Goal: Task Accomplishment & Management: Complete application form

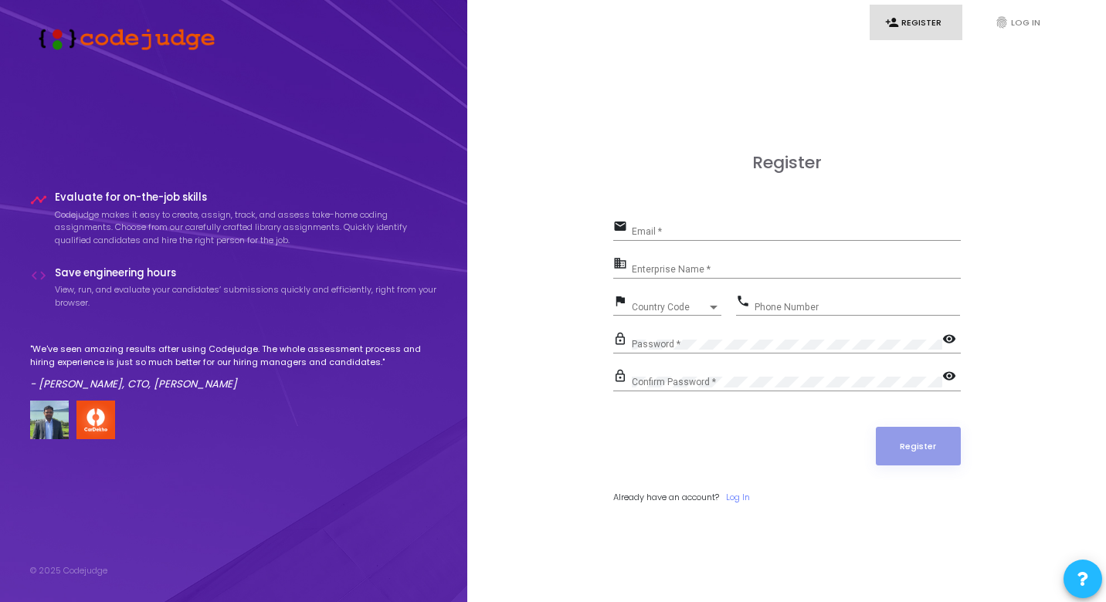
click at [678, 239] on div "Email *" at bounding box center [796, 228] width 329 height 24
click at [679, 233] on input "Email *" at bounding box center [796, 231] width 329 height 11
type input "[EMAIL_ADDRESS][DOMAIN_NAME]"
click at [712, 270] on input "Enterprise Name *" at bounding box center [796, 269] width 329 height 11
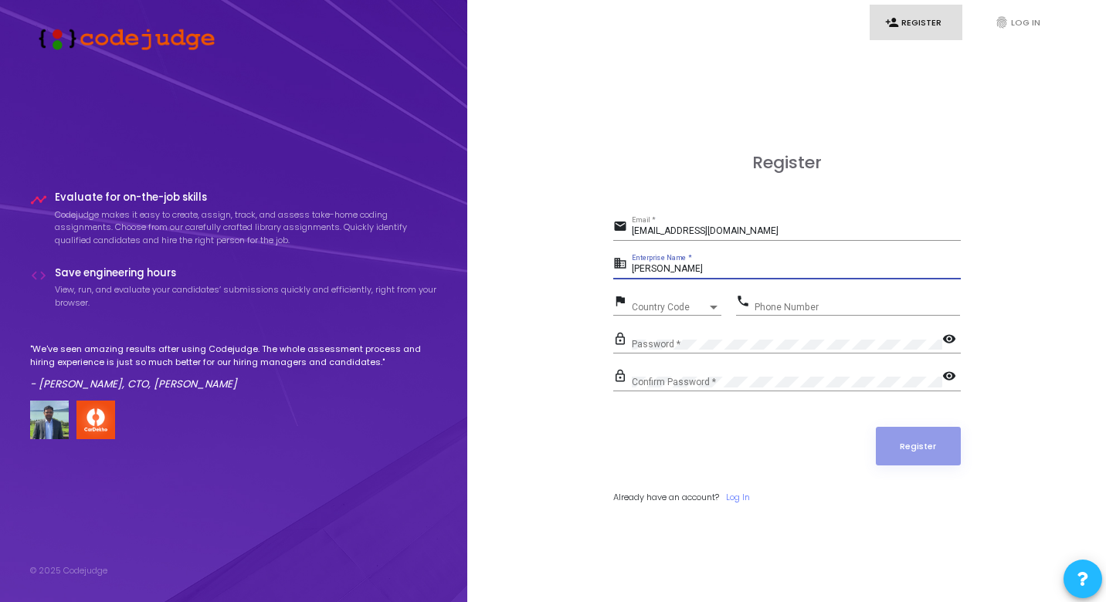
type input "[PERSON_NAME]"
click at [689, 306] on div "Country Code" at bounding box center [670, 307] width 76 height 9
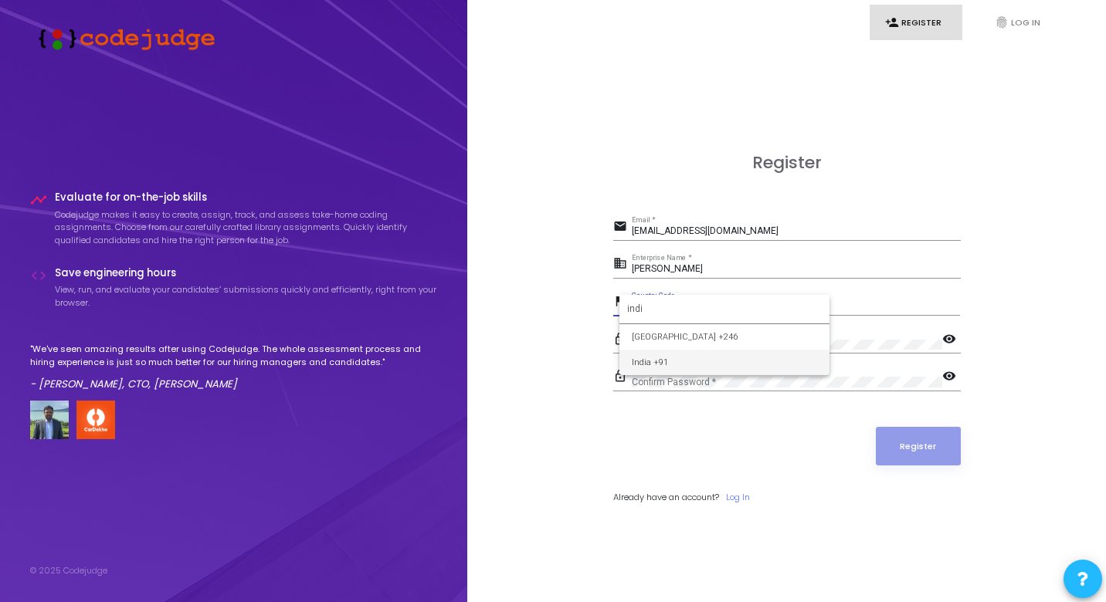
type input "indi"
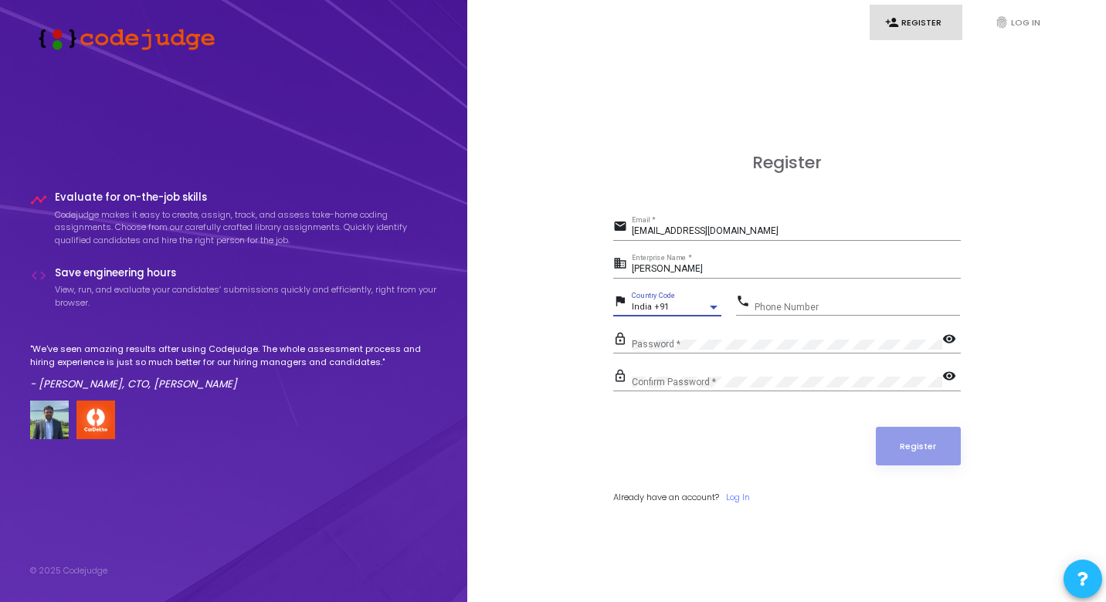
click at [821, 310] on input "Phone Number" at bounding box center [856, 307] width 205 height 11
type input "9140982898"
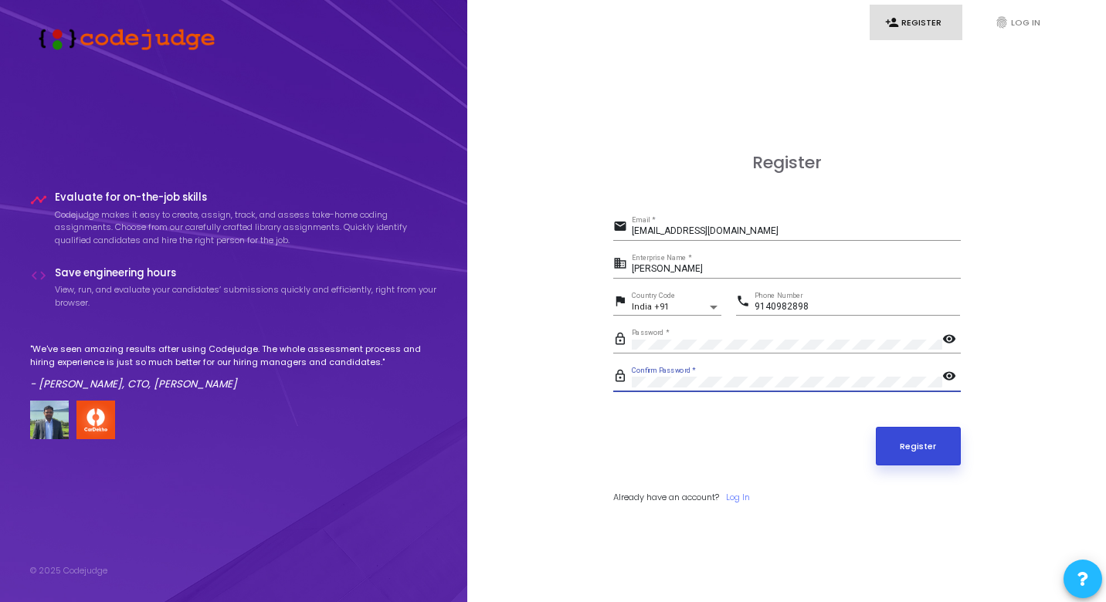
click at [916, 435] on button "Register" at bounding box center [918, 446] width 85 height 39
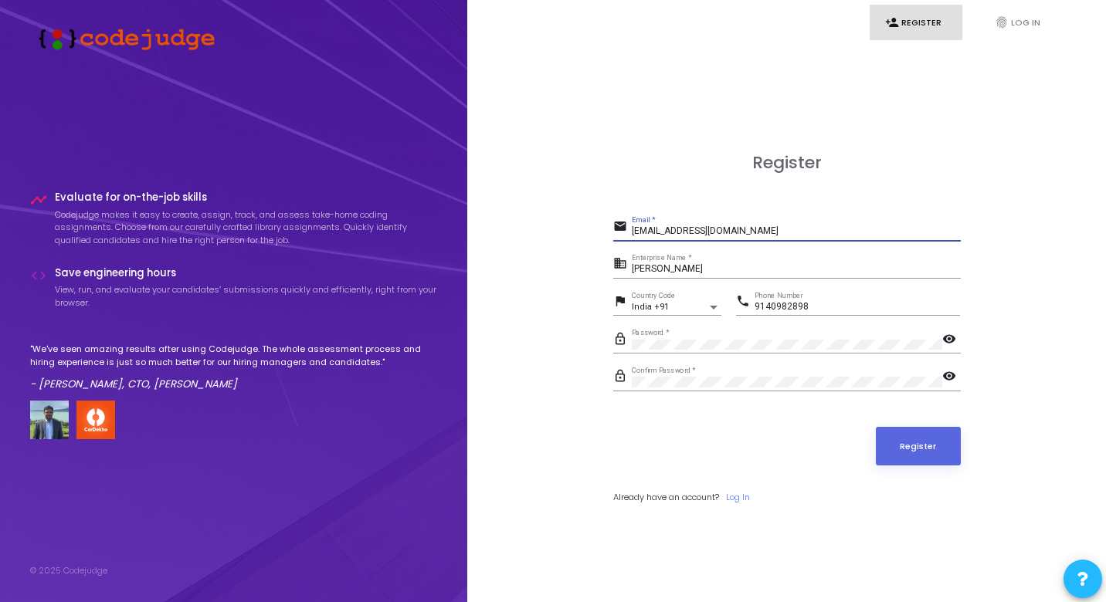
click at [811, 232] on input "ahmadwarsi12345@gmail.com" at bounding box center [796, 231] width 329 height 11
click at [886, 449] on button "Register" at bounding box center [918, 446] width 85 height 39
click at [1010, 15] on link "fingerprint Log In" at bounding box center [1025, 23] width 93 height 36
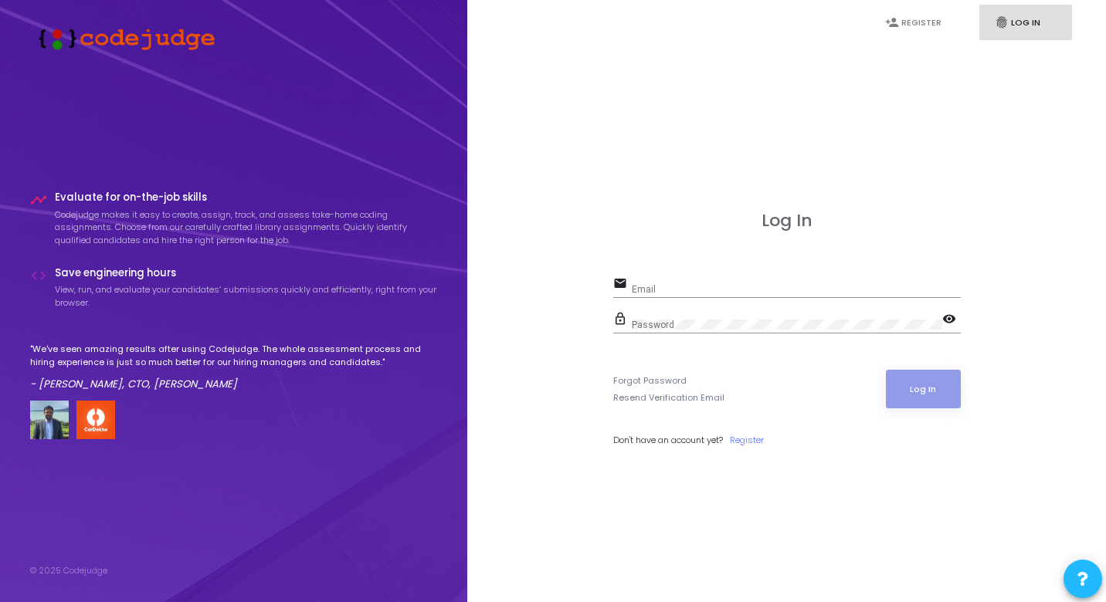
click at [1000, 28] on icon "fingerprint" at bounding box center [1001, 22] width 14 height 14
click at [695, 286] on input "Email" at bounding box center [796, 289] width 329 height 11
type input "ahmadwarsi12345@gmail.com"
click at [950, 319] on mat-icon "visibility" at bounding box center [951, 320] width 19 height 19
click at [936, 386] on button "Log In" at bounding box center [923, 389] width 75 height 39
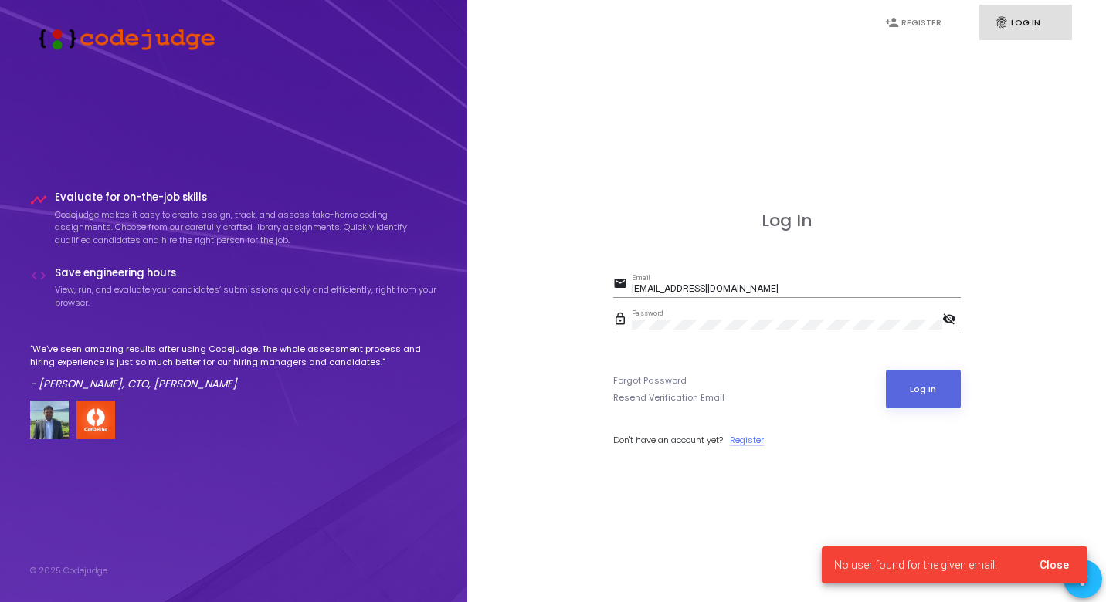
click at [754, 441] on link "Register" at bounding box center [747, 440] width 34 height 13
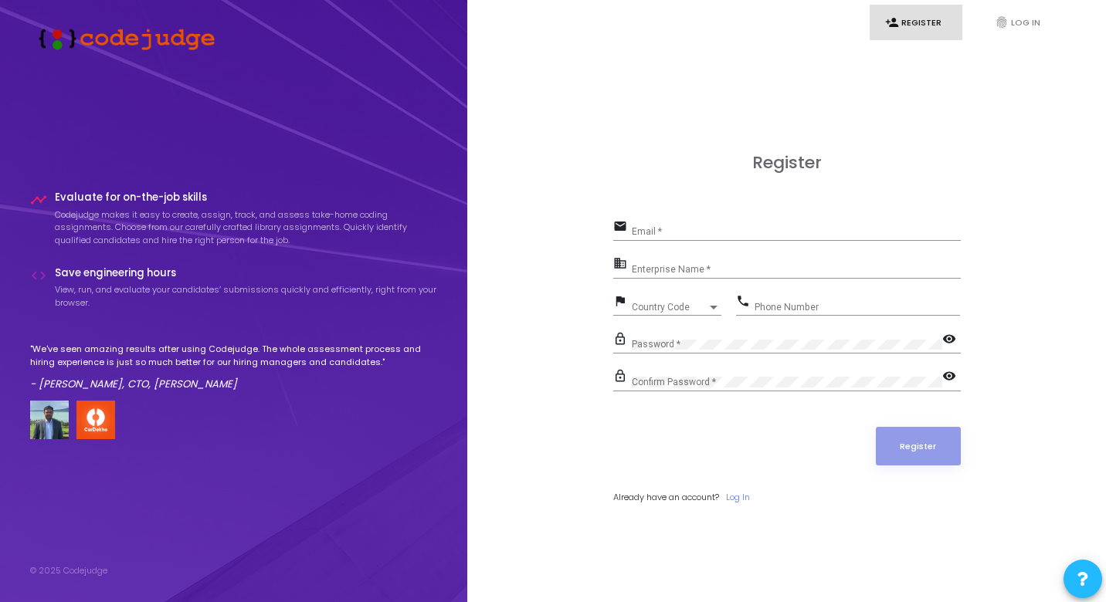
click at [667, 226] on div "Email *" at bounding box center [796, 228] width 329 height 24
type input "ahmad.warsi@s.amity.edu"
click at [655, 273] on input "Enterprise Name *" at bounding box center [796, 269] width 329 height 11
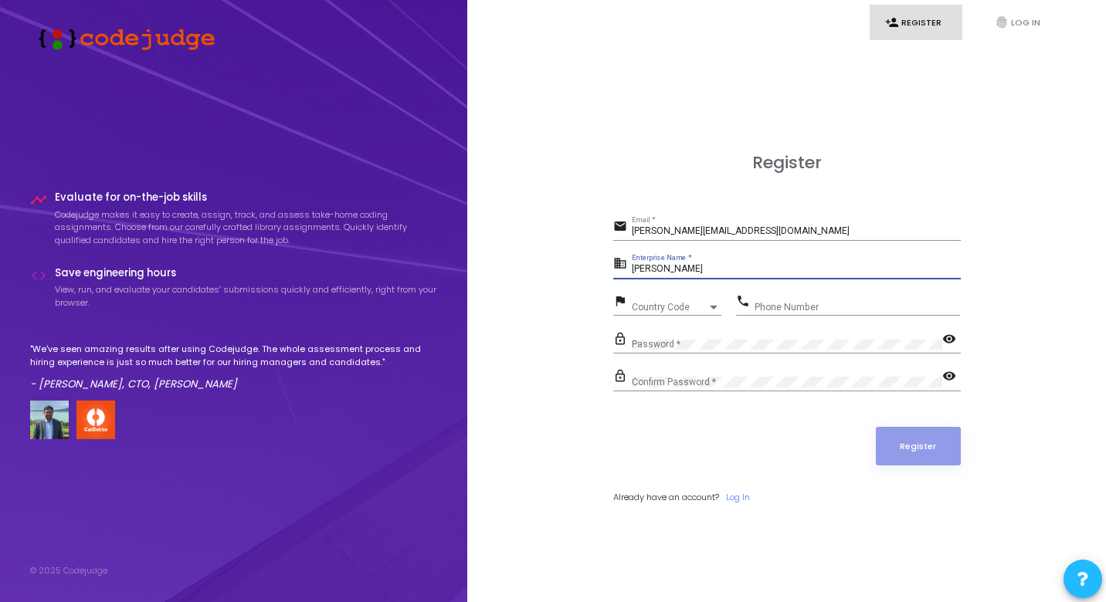
type input "Ahmad Ali Warsi"
click at [671, 311] on span "Country Code" at bounding box center [659, 307] width 55 height 10
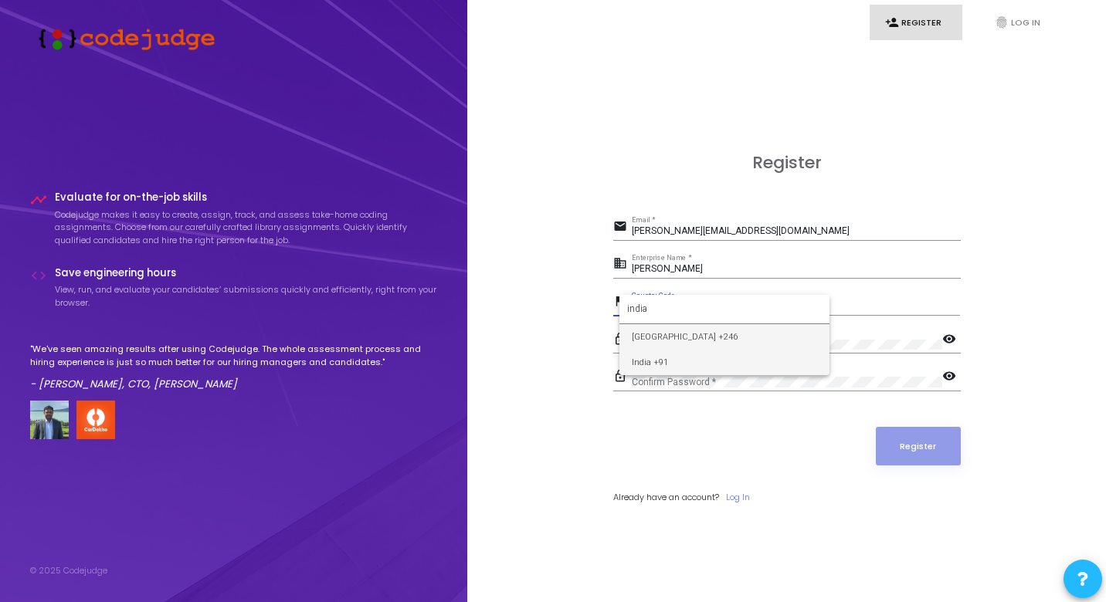
type input "india"
click at [696, 357] on span "India +91" at bounding box center [724, 362] width 185 height 25
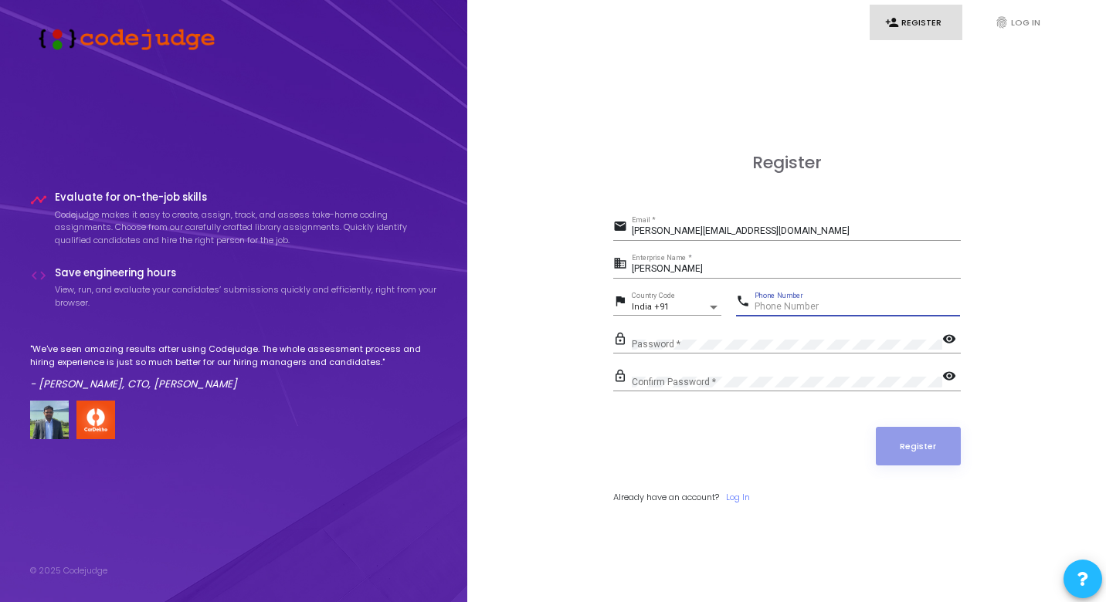
click at [766, 309] on input "Phone Number" at bounding box center [856, 307] width 205 height 11
type input "9140982898"
click at [732, 372] on div "Confirm Password *" at bounding box center [787, 379] width 310 height 24
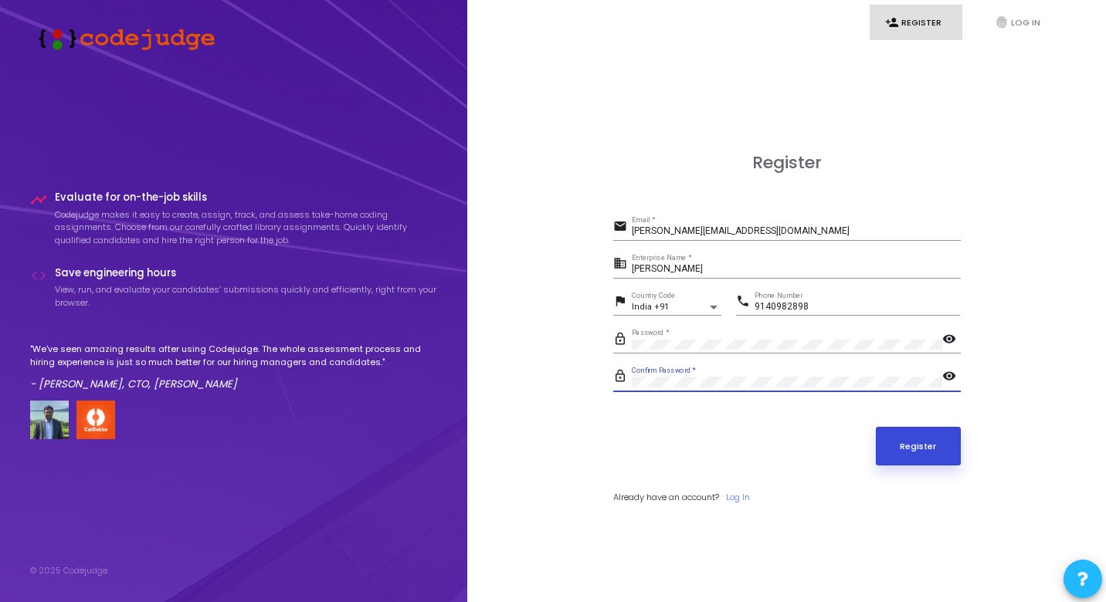
click at [923, 448] on button "Register" at bounding box center [918, 446] width 85 height 39
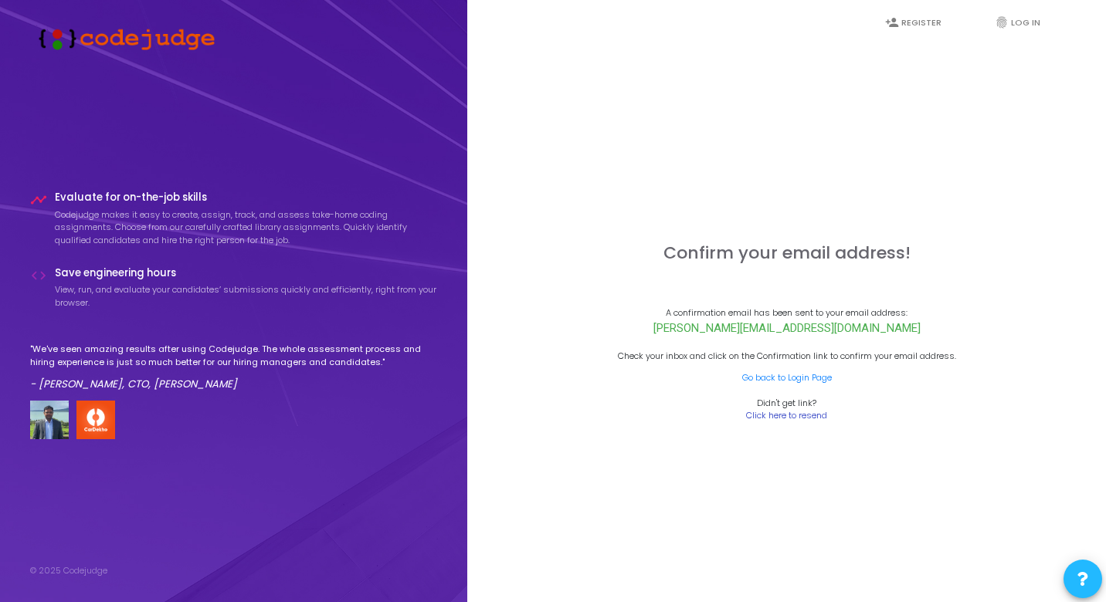
click at [789, 416] on link "Click here to resend" at bounding box center [786, 415] width 81 height 13
click at [794, 415] on link "Click here to resend" at bounding box center [786, 415] width 81 height 13
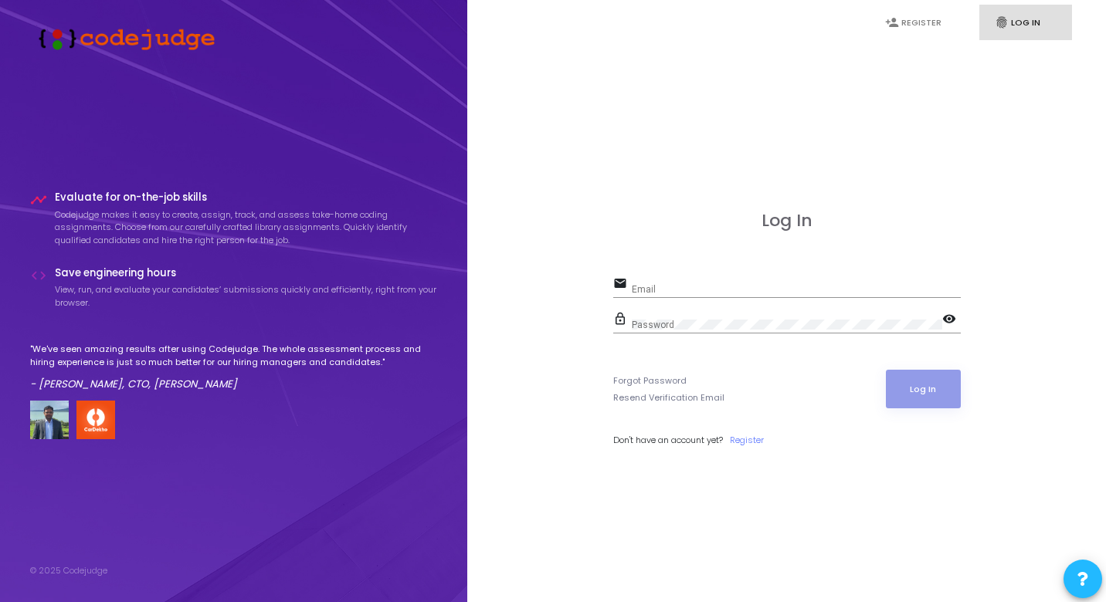
click at [659, 284] on input "Email" at bounding box center [796, 289] width 329 height 11
type input "ahmad.warsi@s.amity.edu"
click at [667, 317] on div "Password" at bounding box center [787, 322] width 310 height 24
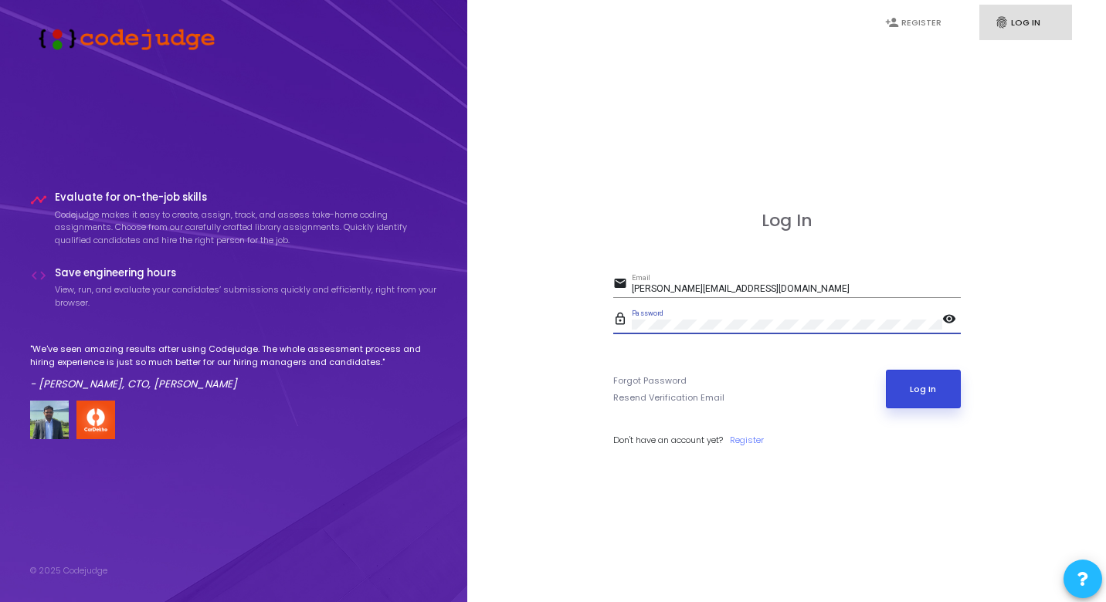
click at [912, 402] on button "Log In" at bounding box center [923, 389] width 75 height 39
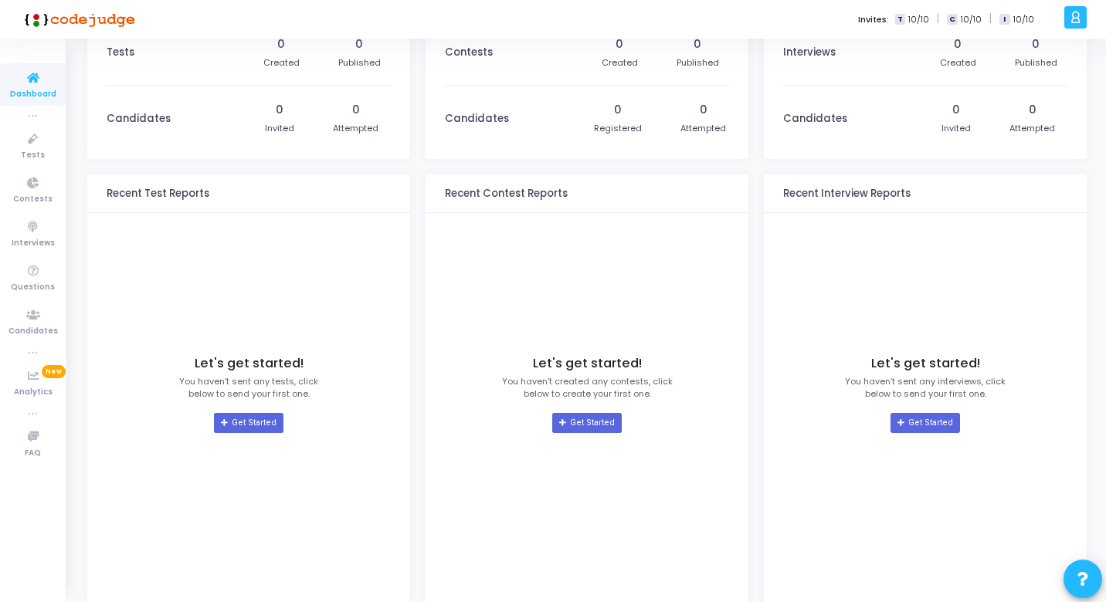
scroll to position [80, 0]
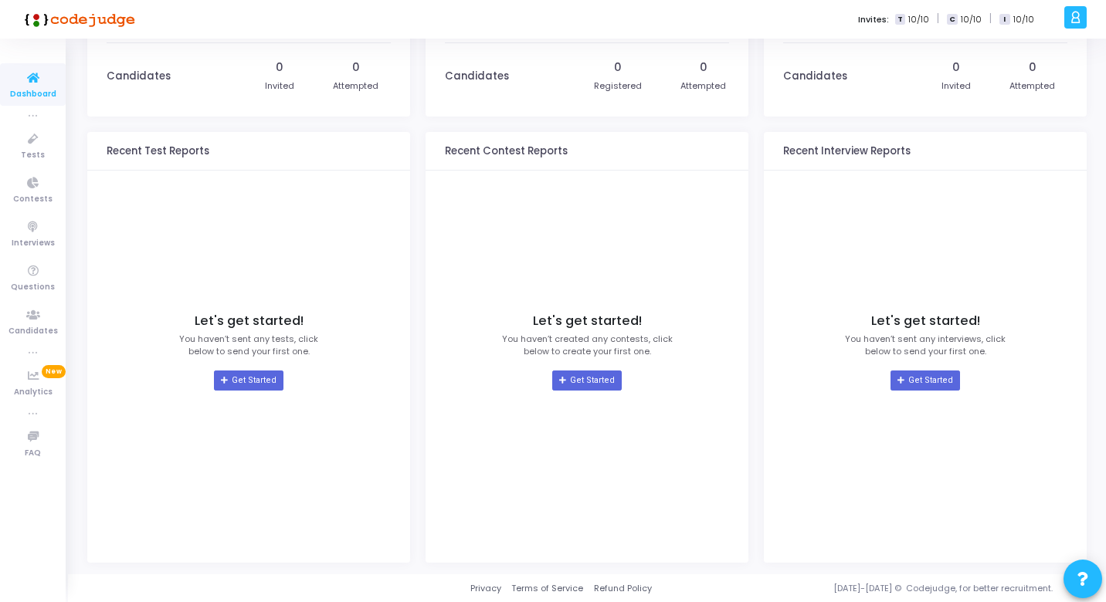
click at [1084, 17] on div at bounding box center [1075, 17] width 22 height 22
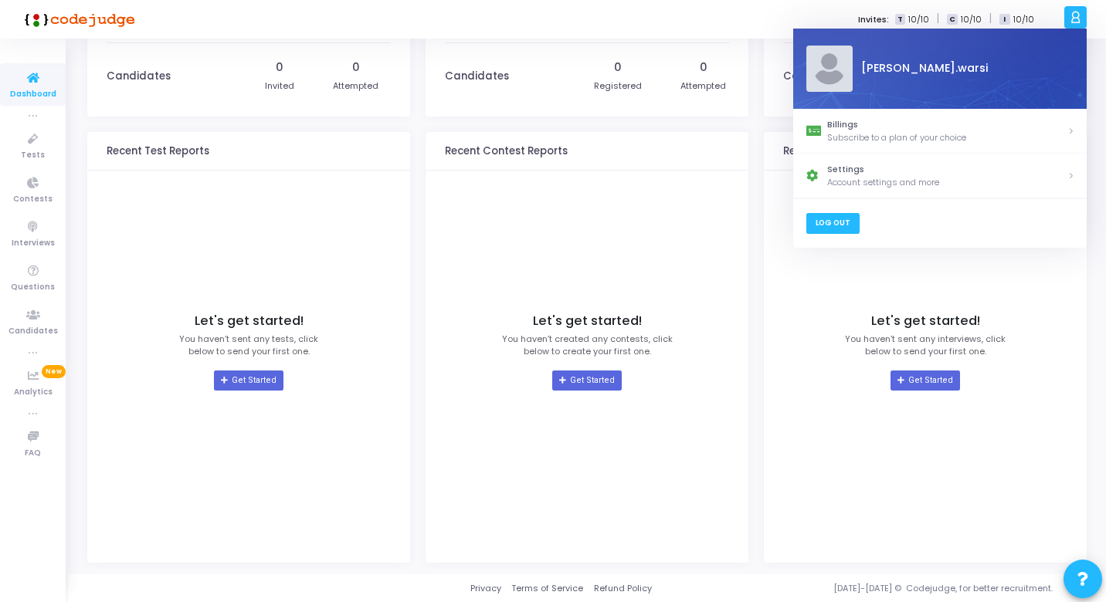
click at [843, 224] on link "Log Out" at bounding box center [831, 223] width 53 height 21
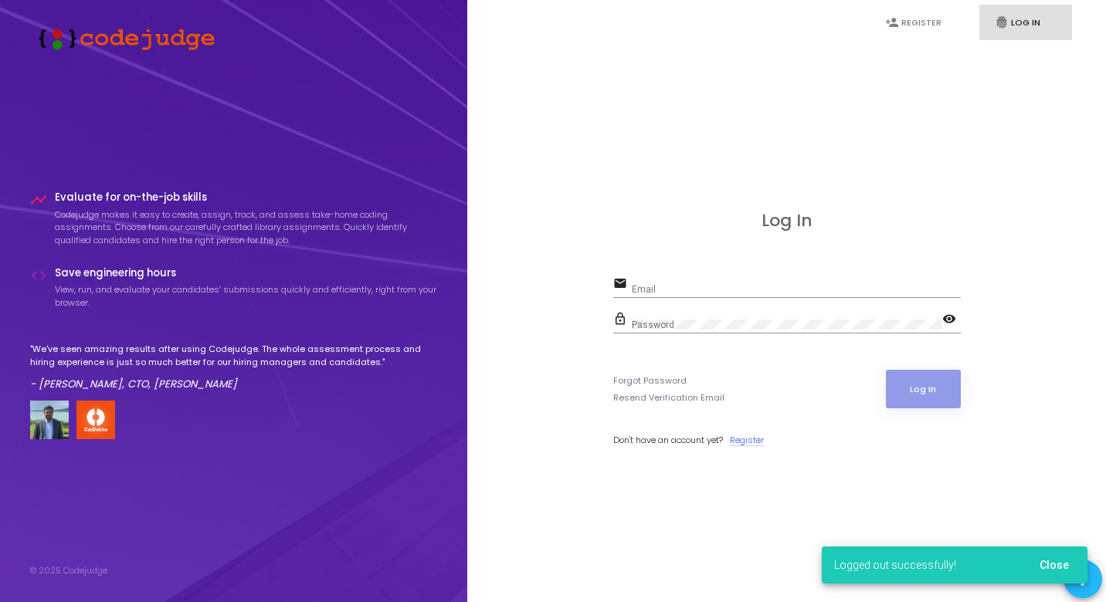
click at [757, 442] on link "Register" at bounding box center [747, 440] width 34 height 13
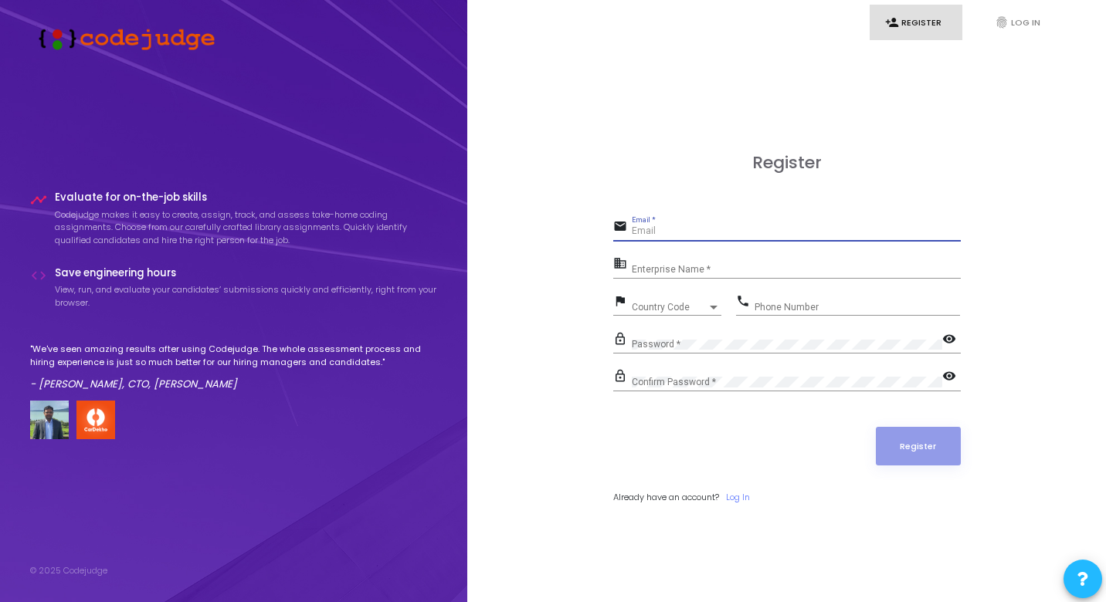
click at [703, 229] on input "Email *" at bounding box center [796, 231] width 329 height 11
type input "ahmadwarsi12345@gmail.com"
click at [733, 269] on input "Enterprise Name *" at bounding box center [796, 269] width 329 height 11
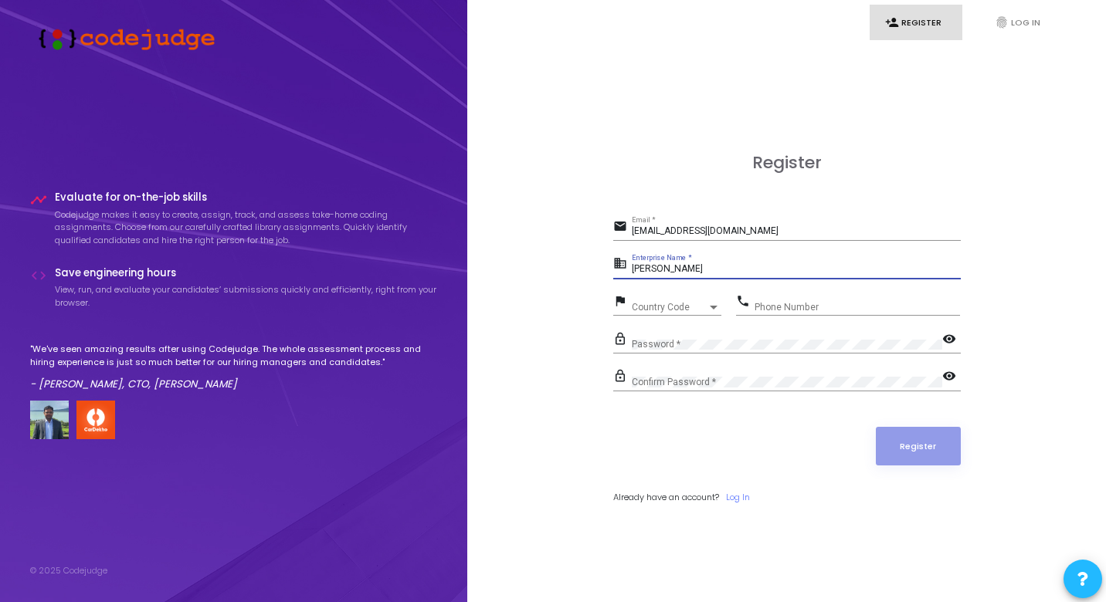
type input "Ahmad Ali Warsi"
click at [691, 309] on div "Country Code" at bounding box center [670, 307] width 76 height 9
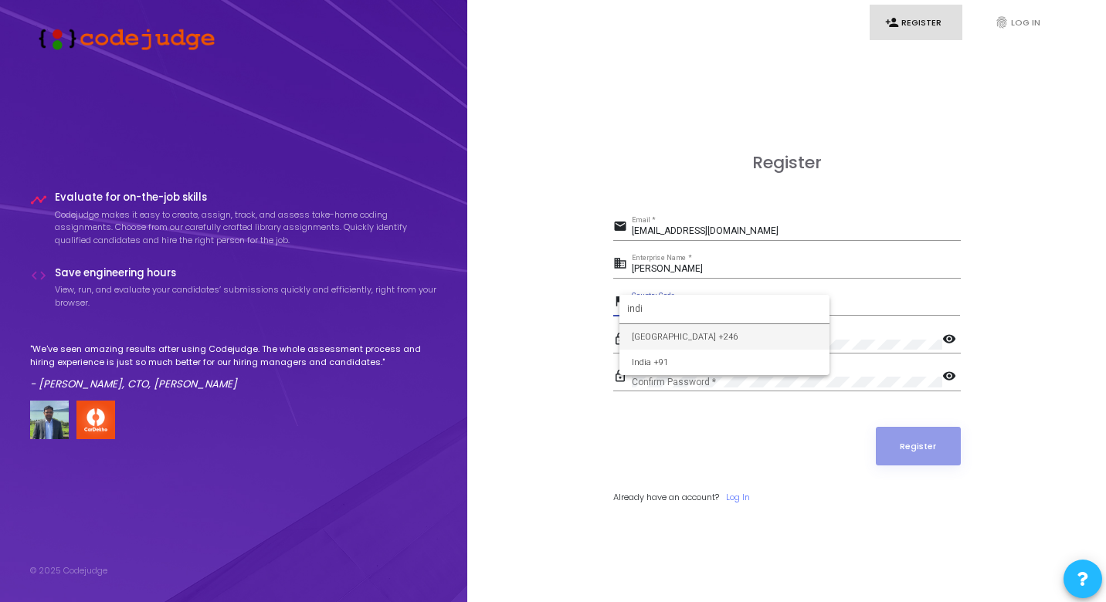
type input "indi"
click at [683, 357] on span "India +91" at bounding box center [724, 362] width 185 height 25
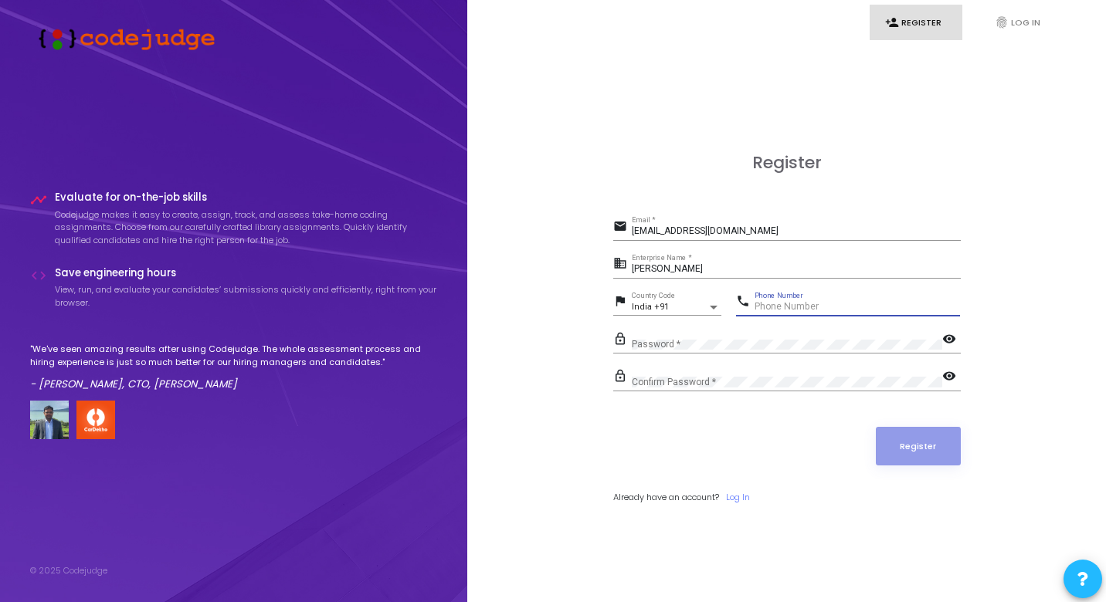
click at [764, 308] on input "Phone Number" at bounding box center [856, 307] width 205 height 11
type input "9140982898"
click at [730, 386] on div "Confirm Password *" at bounding box center [787, 379] width 310 height 24
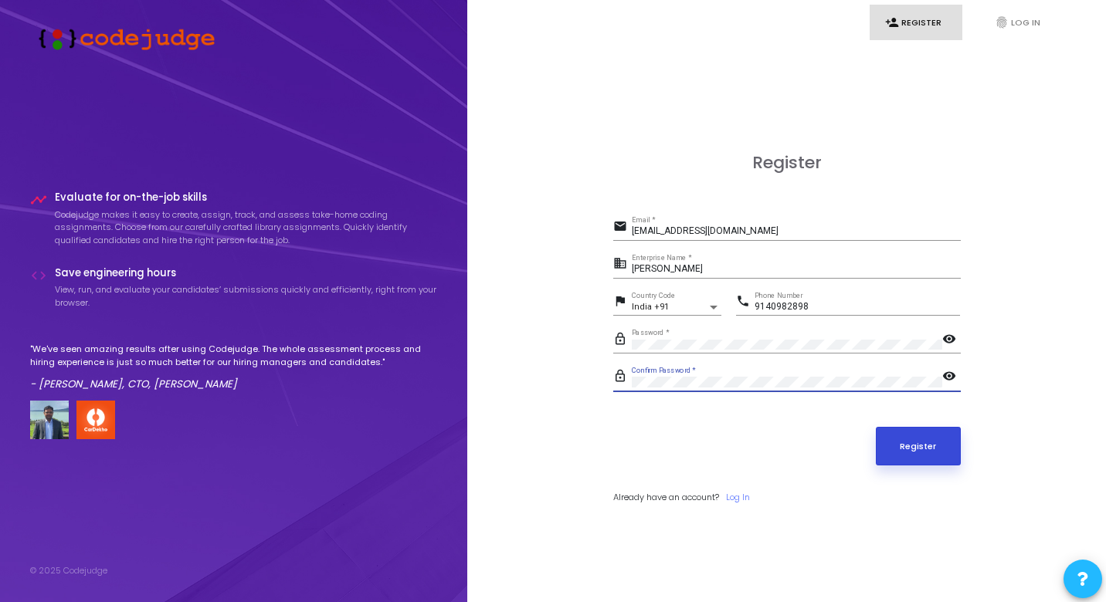
click at [909, 442] on button "Register" at bounding box center [918, 446] width 85 height 39
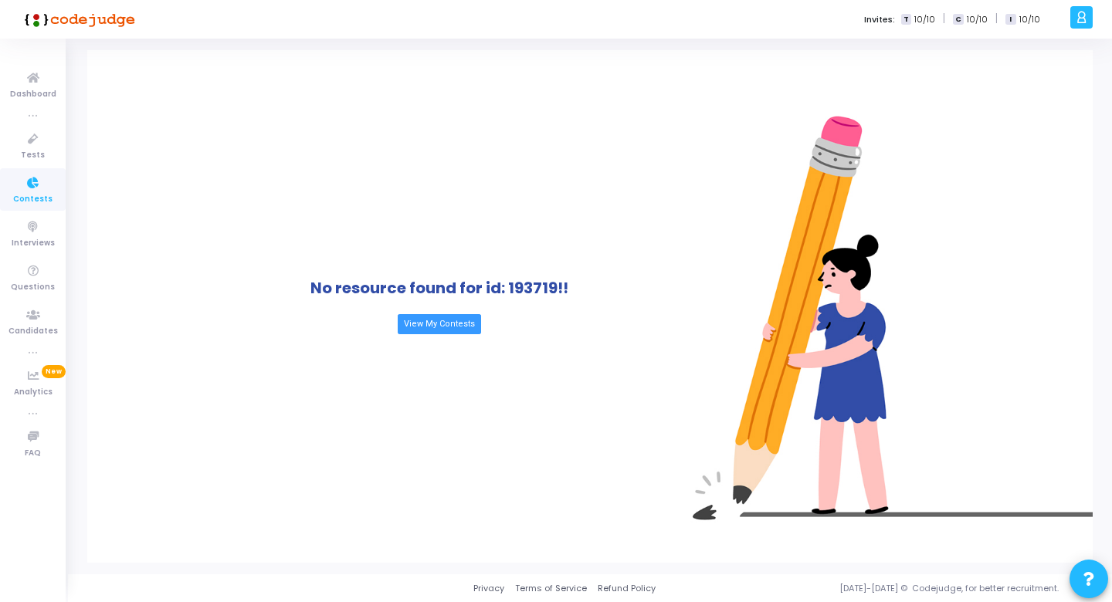
click at [1079, 15] on icon at bounding box center [1081, 17] width 12 height 18
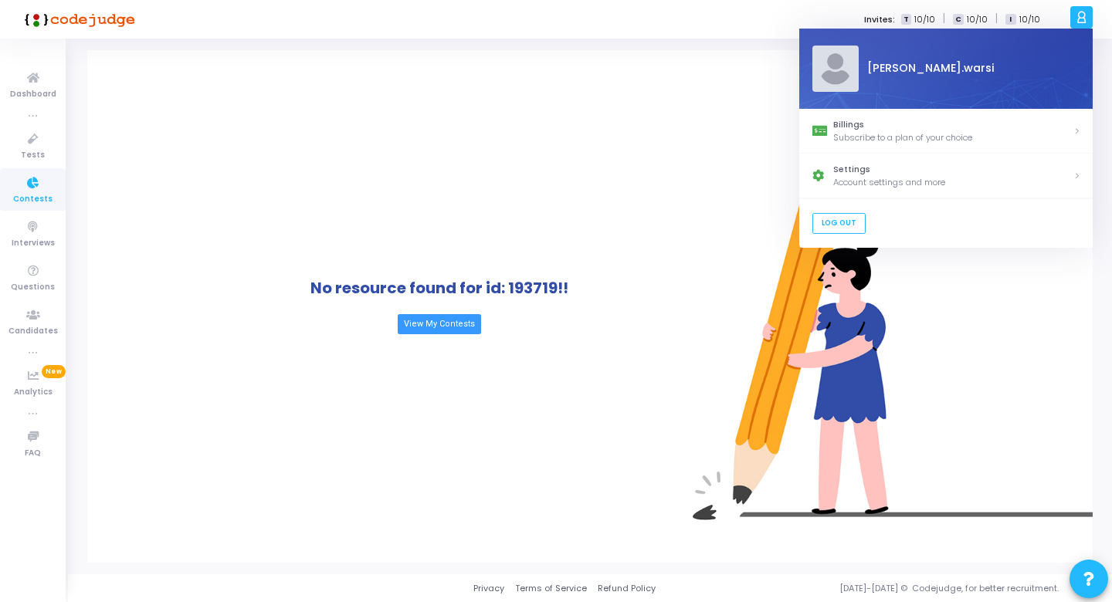
click at [903, 78] on div "a [PERSON_NAME].warsi" at bounding box center [945, 69] width 293 height 80
click at [93, 216] on div "No resource found for id: 193719!! View My Contests" at bounding box center [438, 306] width 703 height 513
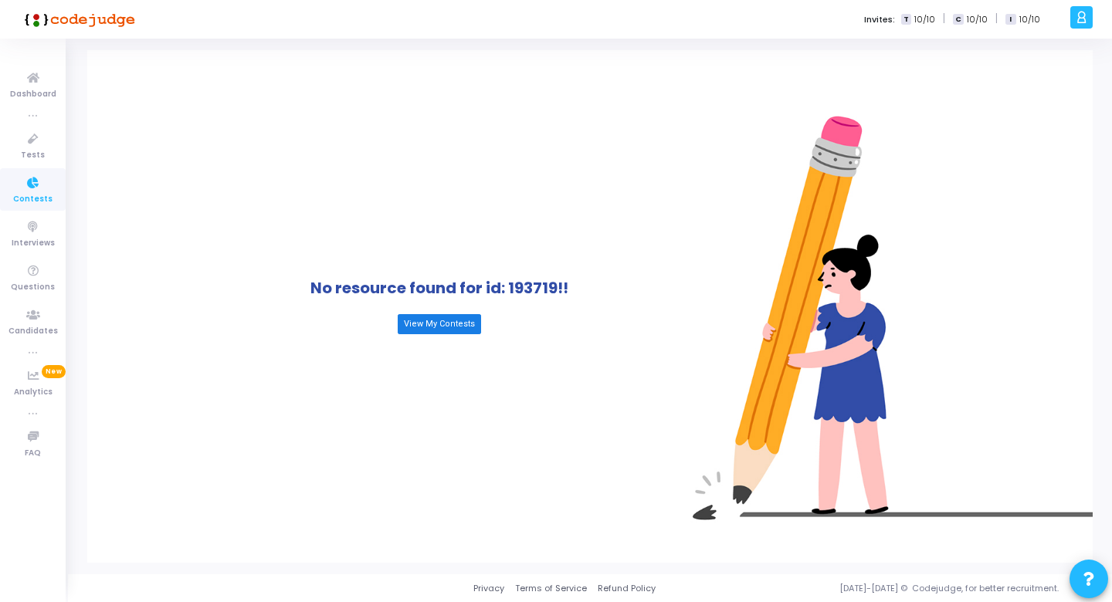
click at [426, 323] on link "View My Contests" at bounding box center [439, 324] width 83 height 20
